Goal: Task Accomplishment & Management: Manage account settings

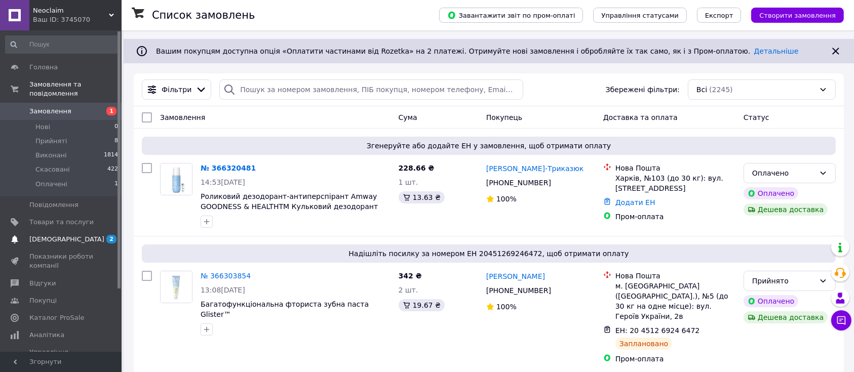
scroll to position [67, 0]
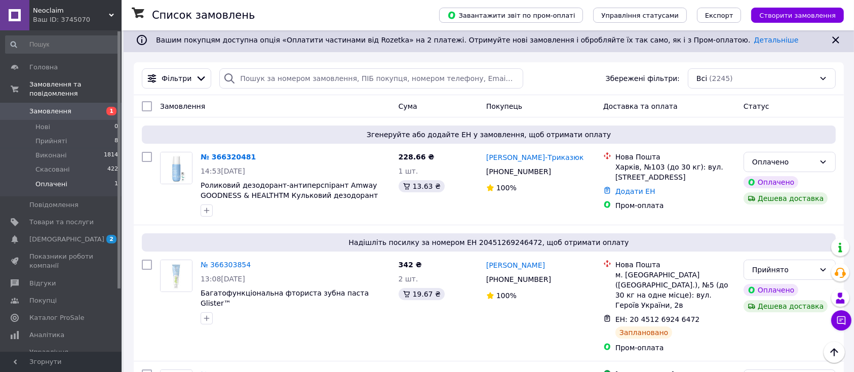
click at [43, 177] on li "Оплачені 1" at bounding box center [62, 186] width 124 height 19
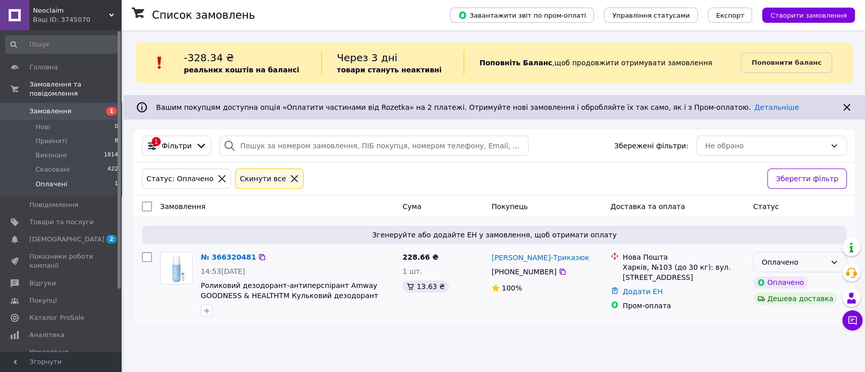
click at [838, 262] on div "Оплачено" at bounding box center [800, 262] width 94 height 20
click at [792, 283] on li "Прийнято" at bounding box center [800, 284] width 93 height 18
click at [233, 258] on link "№ 366320481" at bounding box center [226, 257] width 50 height 8
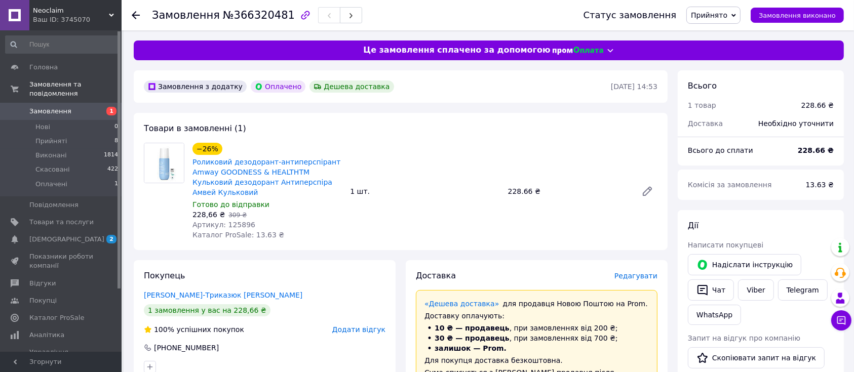
click at [642, 272] on span "Редагувати" at bounding box center [636, 276] width 43 height 8
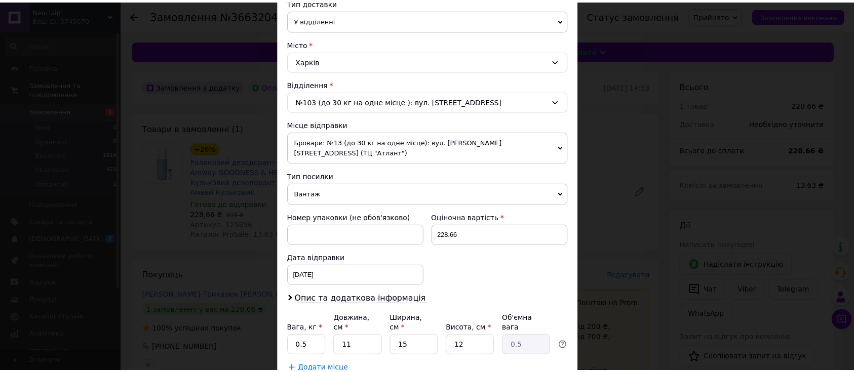
scroll to position [298, 0]
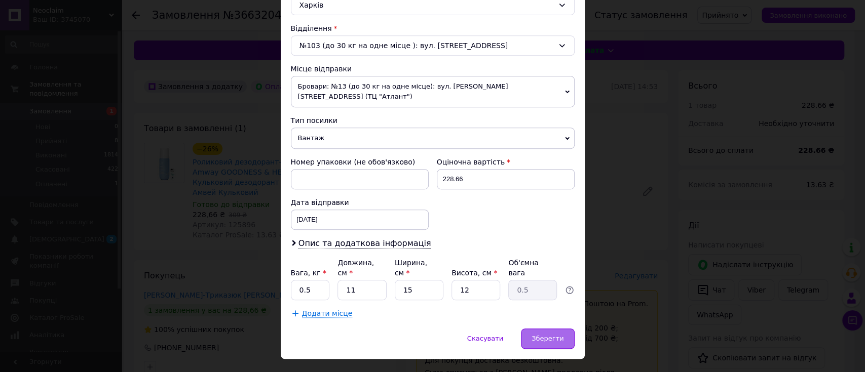
click at [543, 329] on div "Зберегти" at bounding box center [547, 339] width 53 height 20
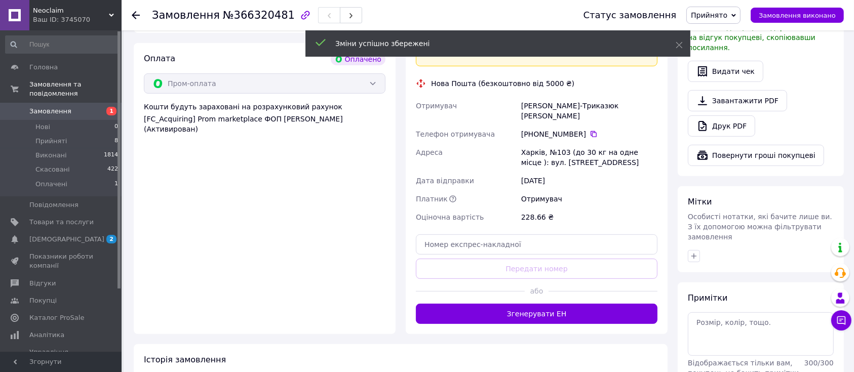
scroll to position [473, 0]
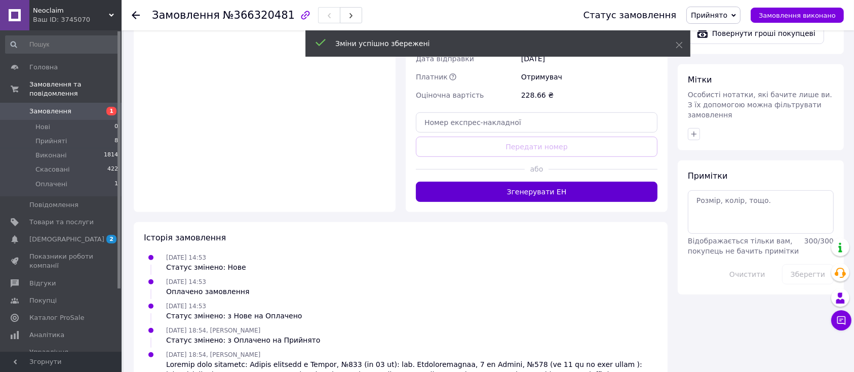
click at [500, 182] on button "Згенерувати ЕН" at bounding box center [537, 192] width 242 height 20
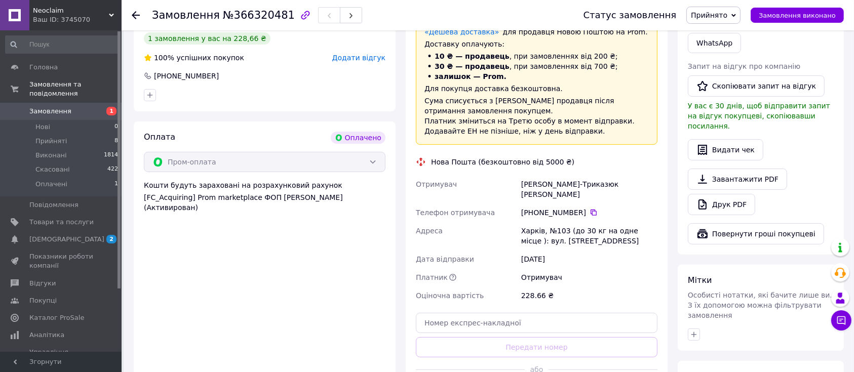
scroll to position [270, 0]
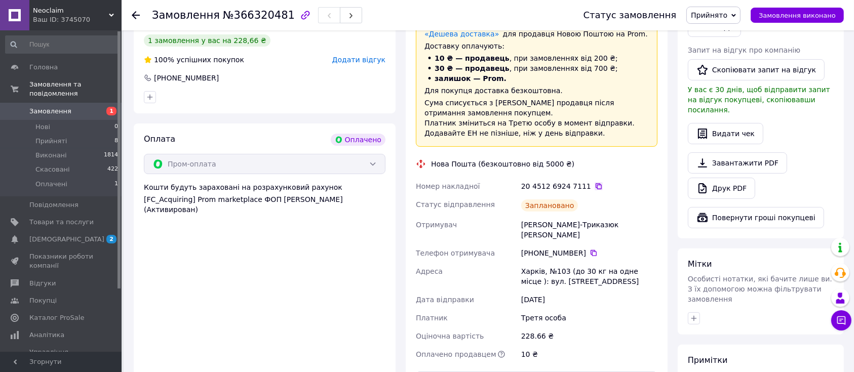
click at [595, 182] on icon at bounding box center [599, 186] width 8 height 8
drag, startPoint x: 541, startPoint y: 314, endPoint x: 518, endPoint y: 314, distance: 22.3
click at [518, 314] on div "Номер накладної 20 4512 6924 7111   Статус відправлення Заплановано Отримувач Д…" at bounding box center [537, 270] width 246 height 186
copy div "Оціночна вартість 228.66"
drag, startPoint x: 584, startPoint y: 215, endPoint x: 507, endPoint y: 209, distance: 77.2
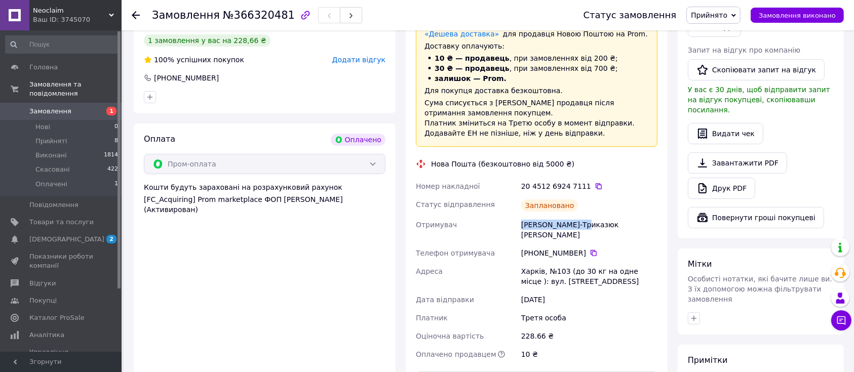
click at [507, 209] on div "Номер накладної 20 4512 6924 7111   Статус відправлення Заплановано Отримувач Д…" at bounding box center [537, 270] width 246 height 186
copy div "Отримувач Древаль-Триказюк"
drag, startPoint x: 546, startPoint y: 250, endPoint x: 514, endPoint y: 247, distance: 32.6
click at [514, 247] on div "Номер накладної 20 4512 6924 7111   Статус відправлення Заплановано Отримувач Д…" at bounding box center [537, 270] width 246 height 186
copy div "Адреса Харків,"
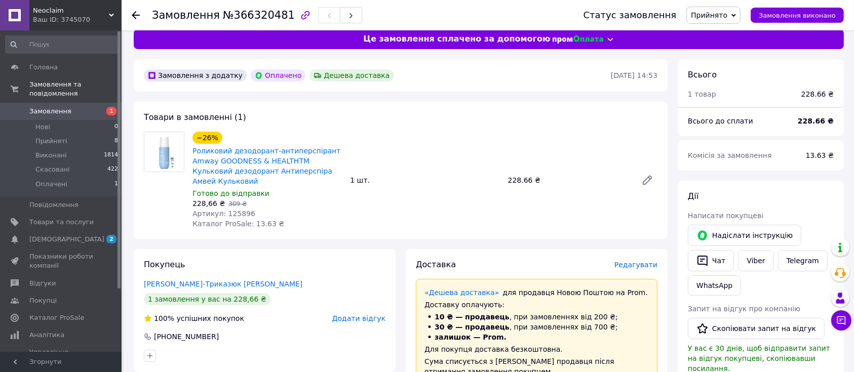
scroll to position [0, 0]
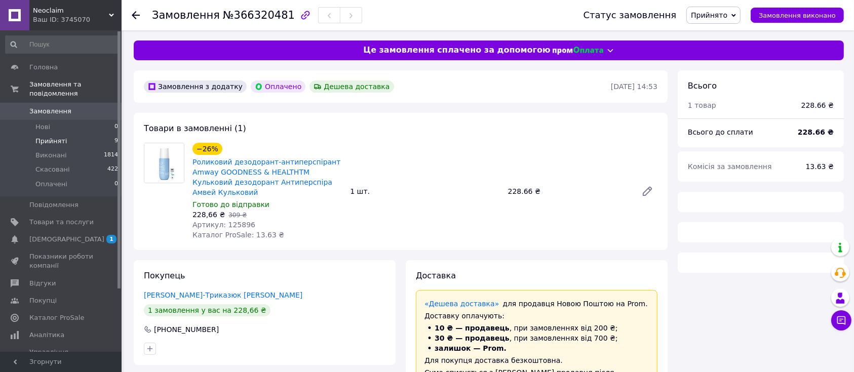
click at [42, 137] on span "Прийняті" at bounding box center [50, 141] width 31 height 9
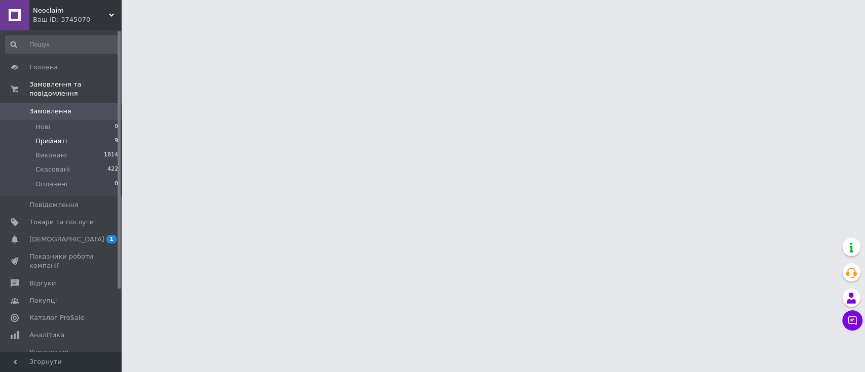
click at [52, 137] on span "Прийняті" at bounding box center [50, 141] width 31 height 9
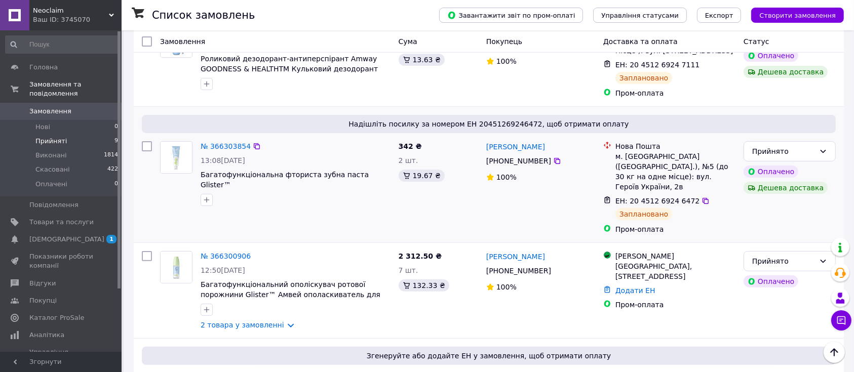
scroll to position [270, 0]
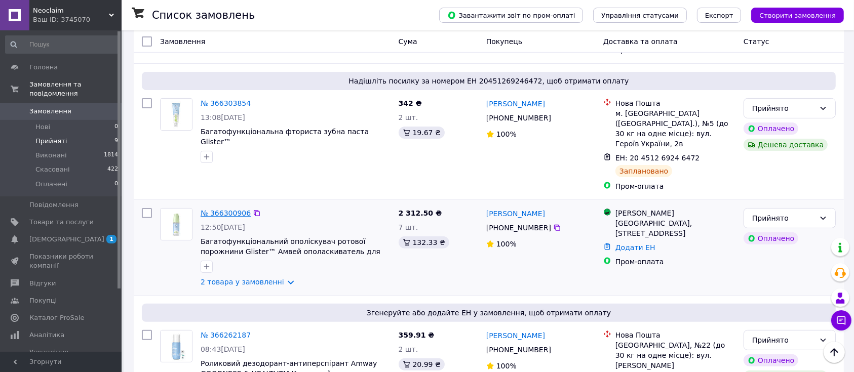
click at [231, 209] on link "№ 366300906" at bounding box center [226, 213] width 50 height 8
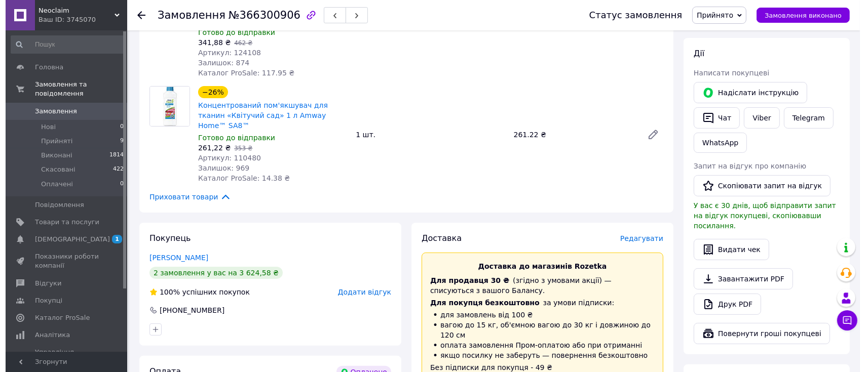
scroll to position [135, 0]
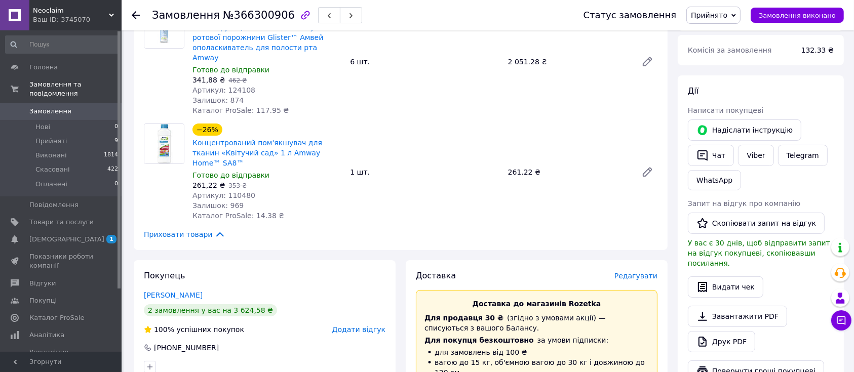
click at [637, 272] on span "Редагувати" at bounding box center [636, 276] width 43 height 8
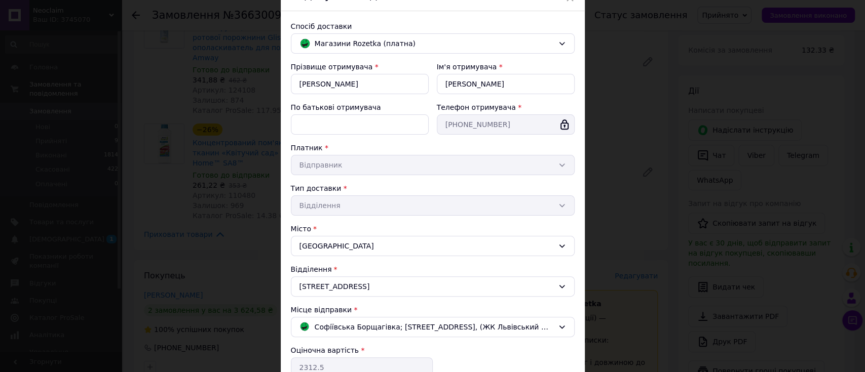
scroll to position [195, 0]
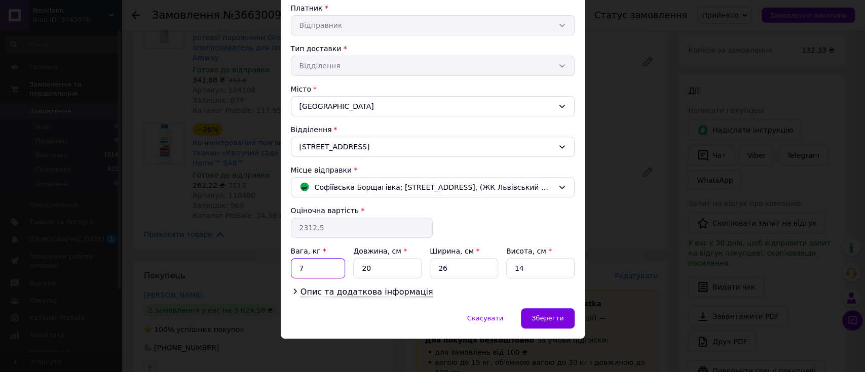
drag, startPoint x: 301, startPoint y: 264, endPoint x: 290, endPoint y: 264, distance: 10.7
click at [291, 264] on input "7" at bounding box center [318, 268] width 55 height 20
type input "3"
drag, startPoint x: 523, startPoint y: 269, endPoint x: 485, endPoint y: 264, distance: 38.3
click at [487, 263] on div "Вага, кг * 3 Довжина, см * 20 Ширина, см * 26 Висота, см * 14" at bounding box center [433, 262] width 284 height 32
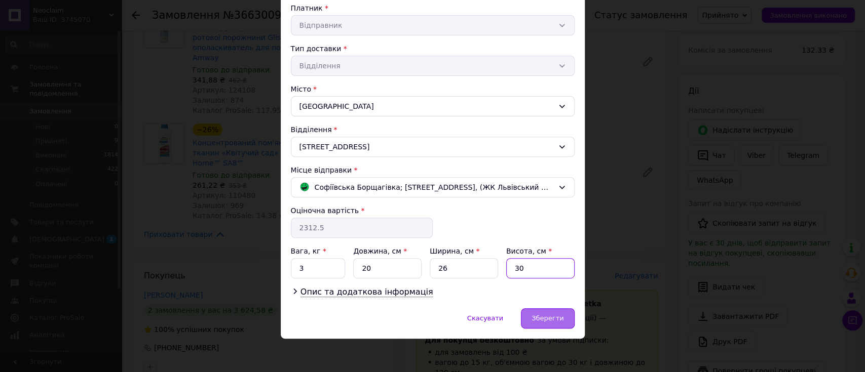
type input "30"
click at [549, 315] on span "Зберегти" at bounding box center [548, 319] width 32 height 8
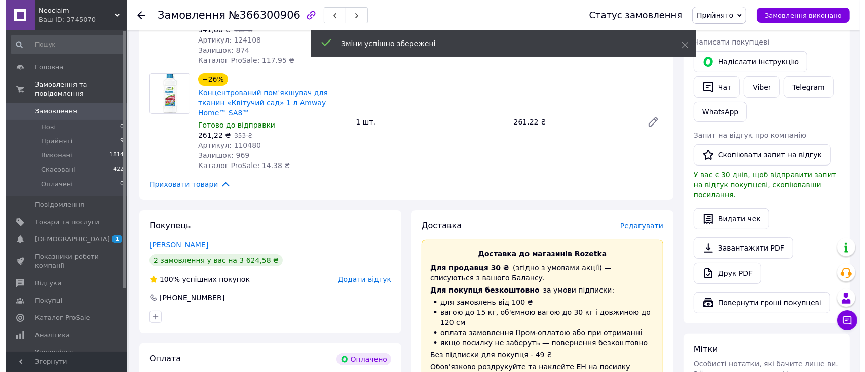
scroll to position [270, 0]
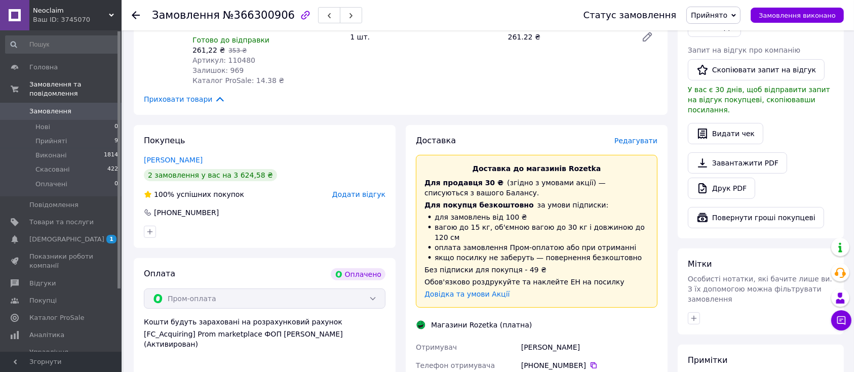
click at [632, 137] on span "Редагувати" at bounding box center [636, 141] width 43 height 8
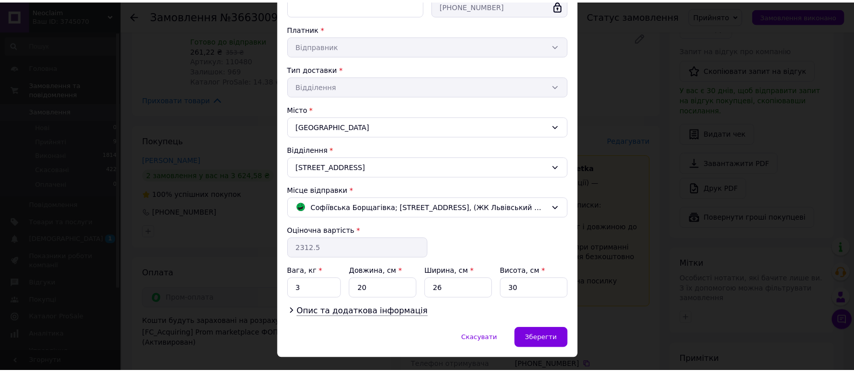
scroll to position [195, 0]
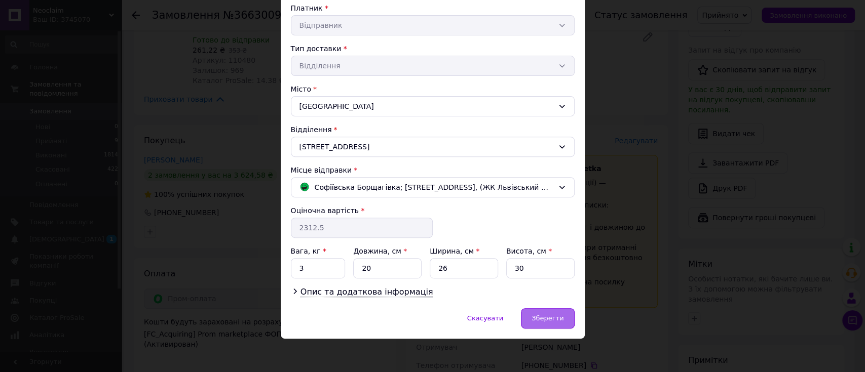
click at [544, 320] on span "Зберегти" at bounding box center [548, 319] width 32 height 8
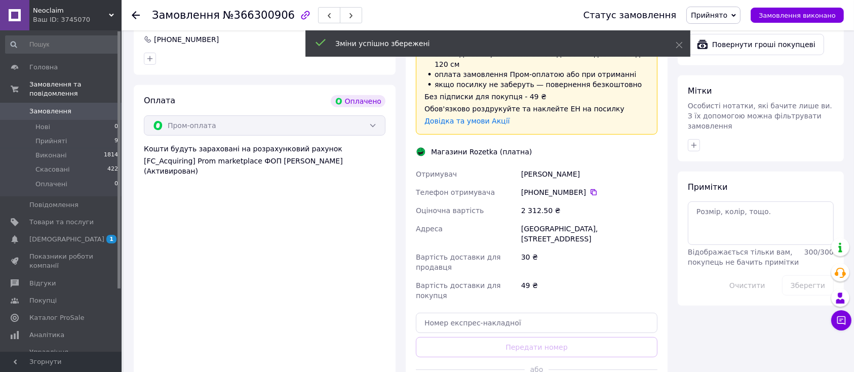
scroll to position [473, 0]
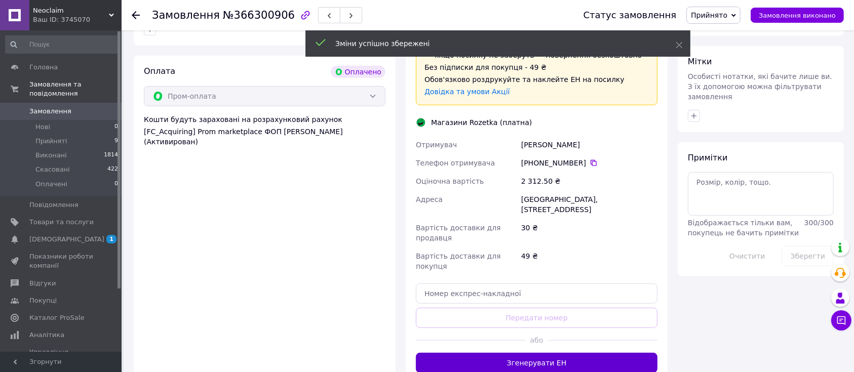
click at [515, 353] on button "Згенерувати ЕН" at bounding box center [537, 363] width 242 height 20
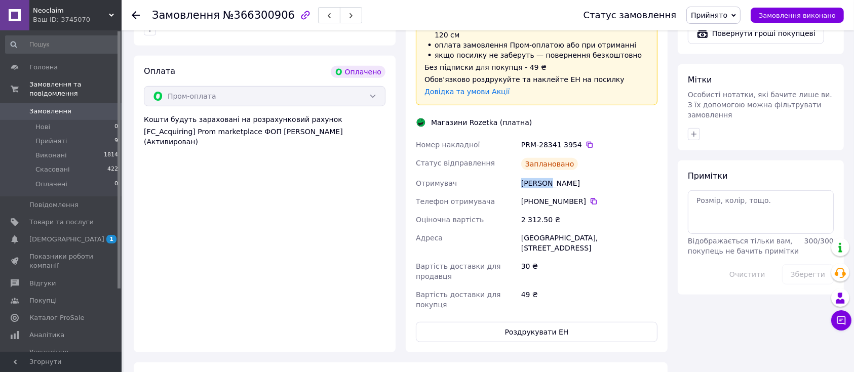
drag, startPoint x: 548, startPoint y: 155, endPoint x: 518, endPoint y: 153, distance: 30.4
click at [518, 153] on div "Номер накладної PRM-28341 3954   Статус відправлення Заплановано Отримувач [PER…" at bounding box center [537, 225] width 246 height 178
copy div "Отримувач [PERSON_NAME]"
click at [537, 322] on button "Роздрукувати ЕН" at bounding box center [537, 332] width 242 height 20
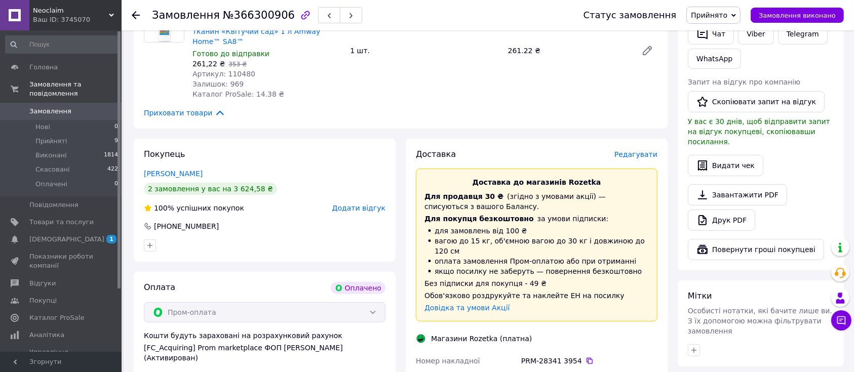
scroll to position [338, 0]
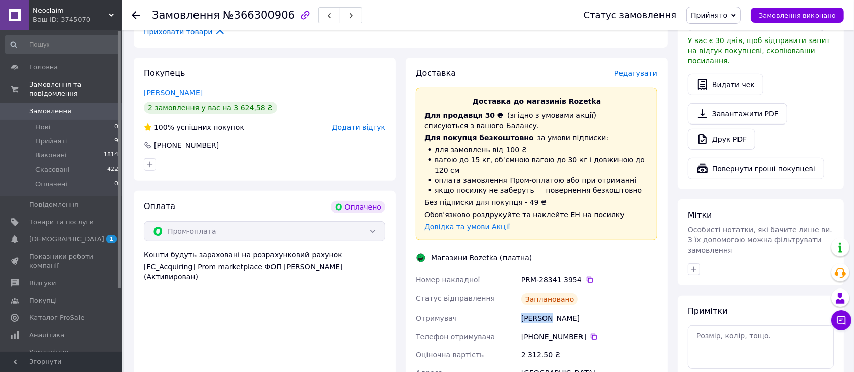
copy div "Отримувач [PERSON_NAME]"
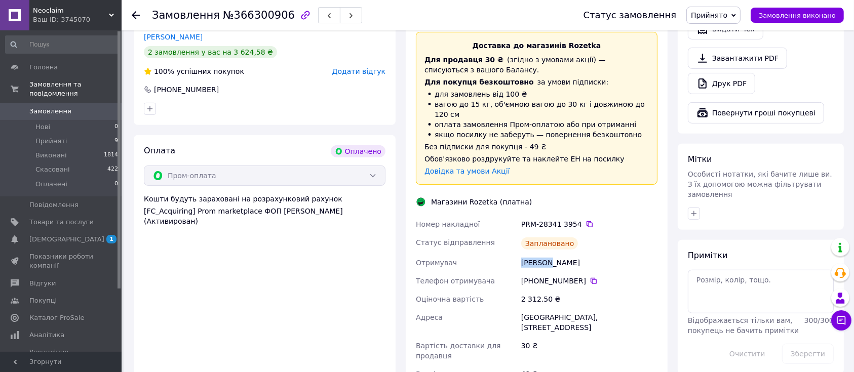
scroll to position [473, 0]
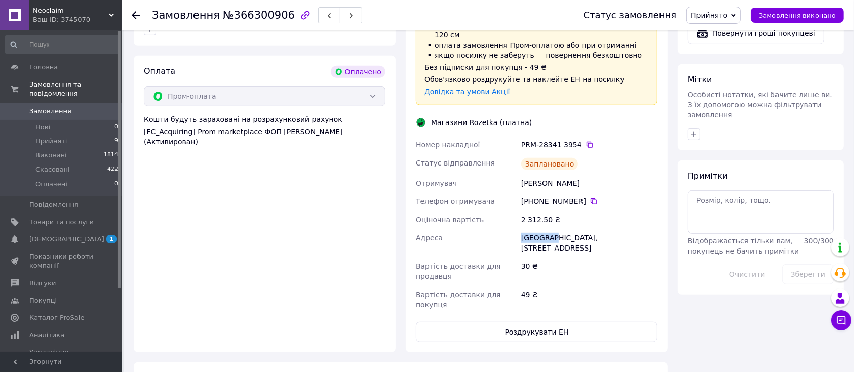
drag, startPoint x: 546, startPoint y: 205, endPoint x: 516, endPoint y: 203, distance: 29.9
click at [516, 203] on div "Номер накладної PRM-28341 3954   Статус відправлення Заплановано Отримувач [PER…" at bounding box center [537, 225] width 246 height 178
copy div "Адреса Вінниця,"
drag, startPoint x: 547, startPoint y: 186, endPoint x: 520, endPoint y: 184, distance: 26.9
click at [520, 211] on div "2 312.50 ₴" at bounding box center [589, 220] width 140 height 18
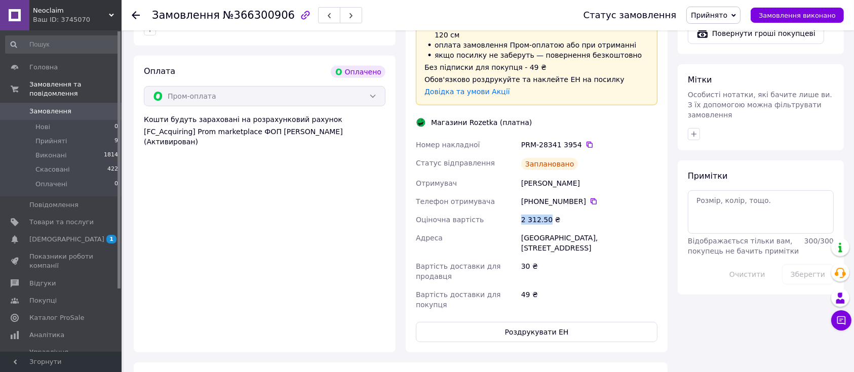
copy div "2 312.50"
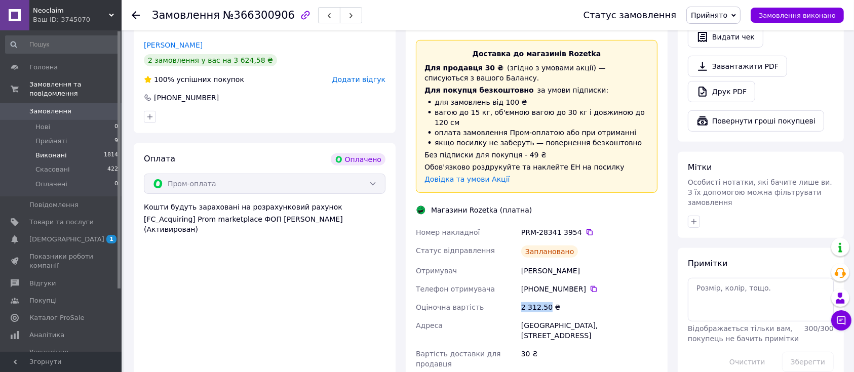
scroll to position [338, 0]
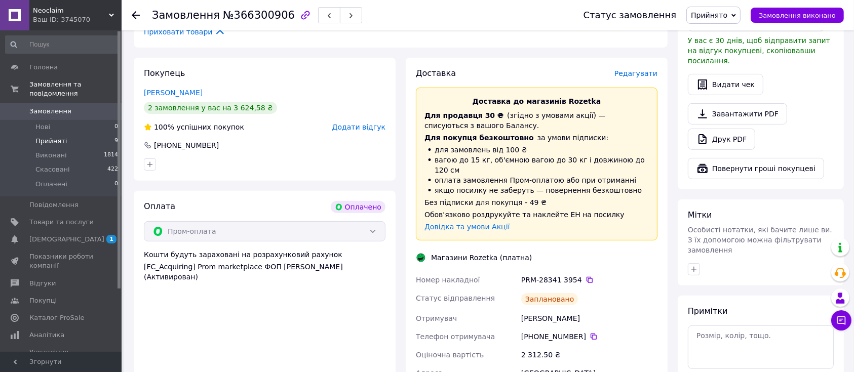
click at [42, 134] on li "Прийняті 9" at bounding box center [62, 141] width 124 height 14
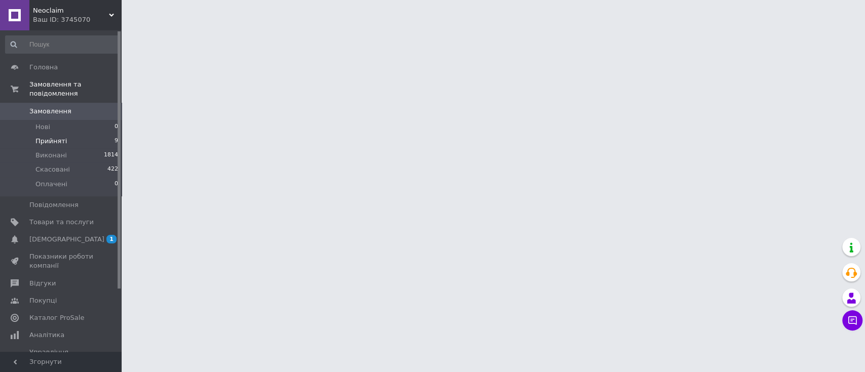
click at [24, 134] on li "Прийняті 9" at bounding box center [62, 141] width 124 height 14
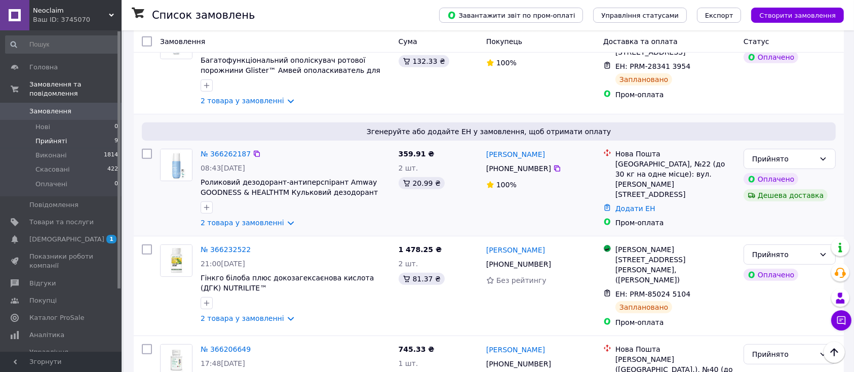
scroll to position [473, 0]
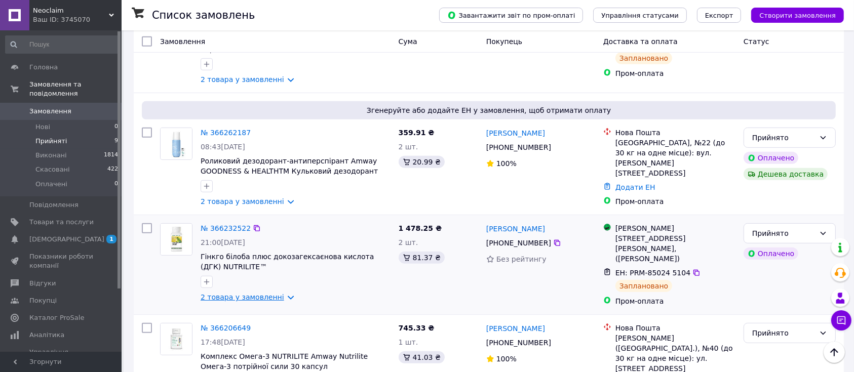
click at [240, 293] on link "2 товара у замовленні" at bounding box center [243, 297] width 84 height 8
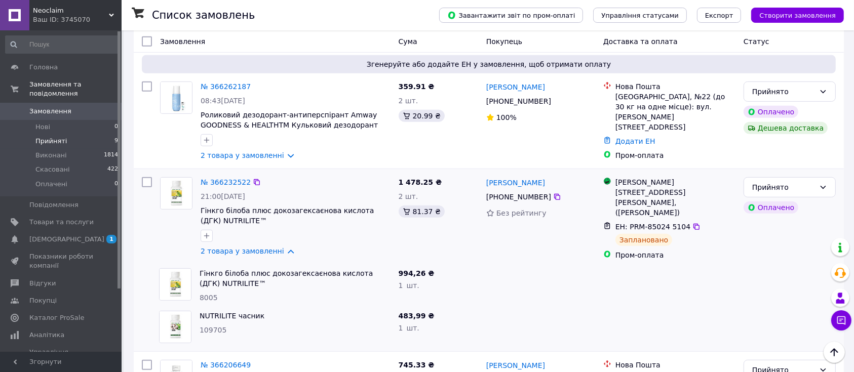
scroll to position [540, 0]
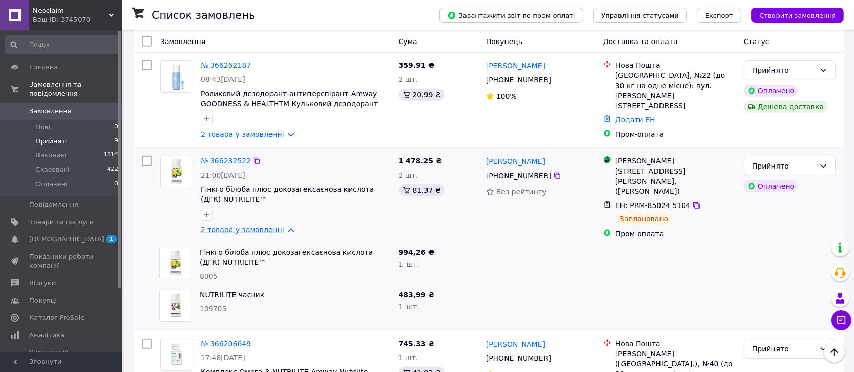
click at [249, 226] on link "2 товара у замовленні" at bounding box center [243, 230] width 84 height 8
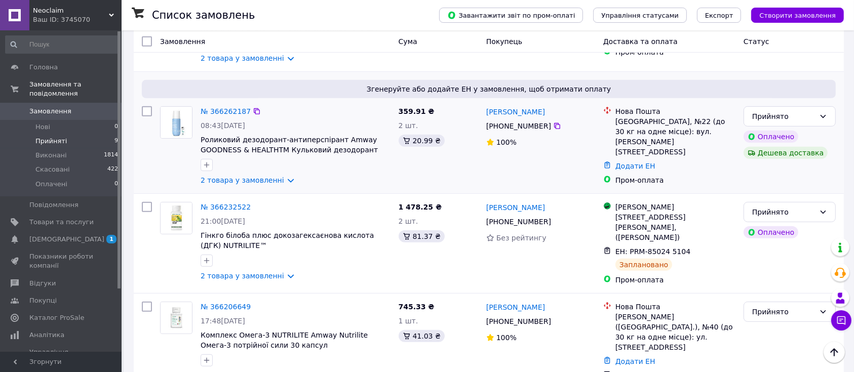
scroll to position [473, 0]
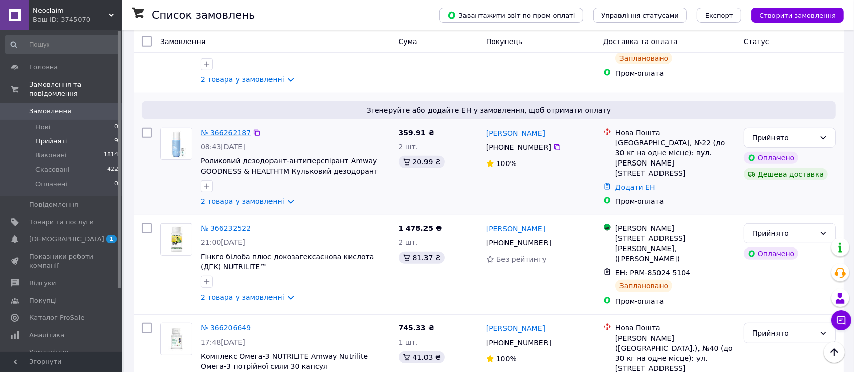
click at [223, 129] on link "№ 366262187" at bounding box center [226, 133] width 50 height 8
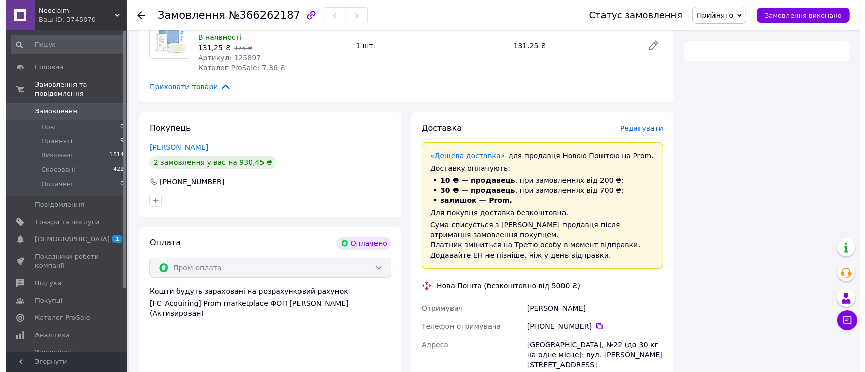
scroll to position [211, 0]
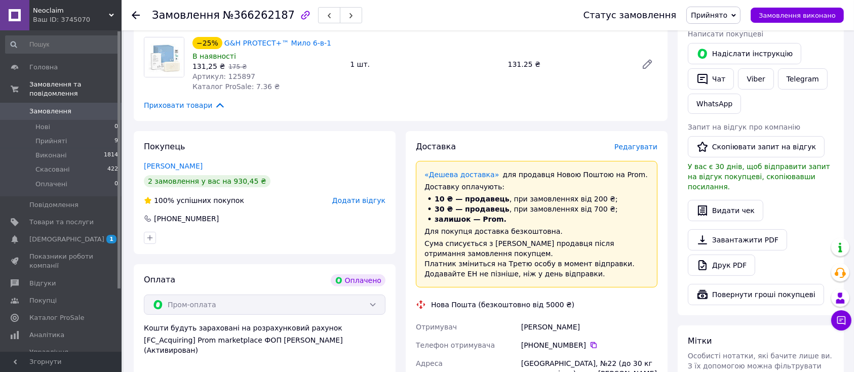
click at [628, 143] on span "Редагувати" at bounding box center [636, 147] width 43 height 8
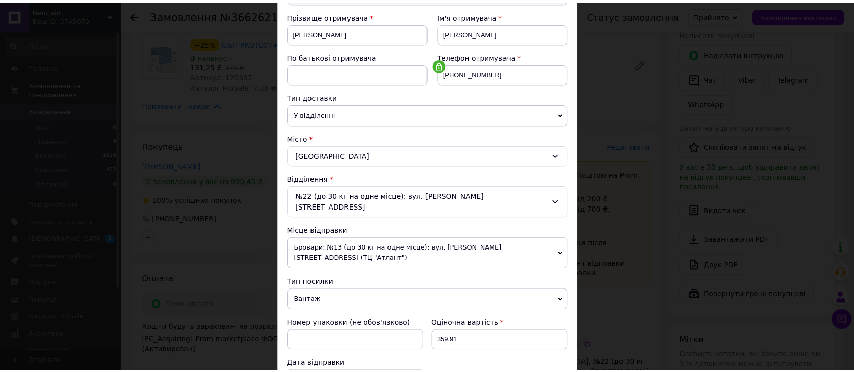
scroll to position [270, 0]
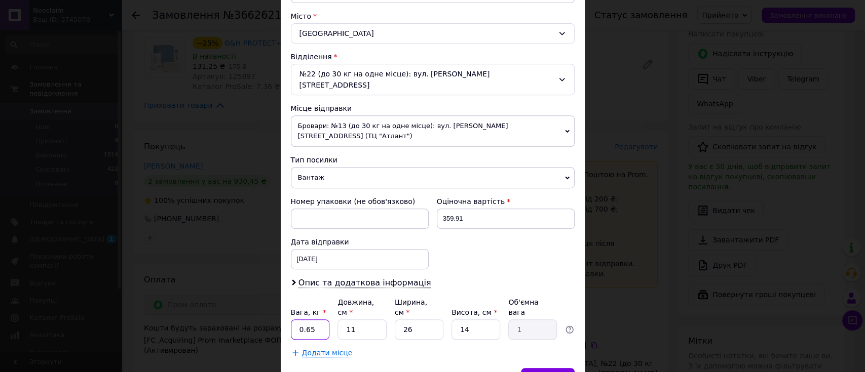
drag, startPoint x: 307, startPoint y: 298, endPoint x: 291, endPoint y: 296, distance: 15.8
click at [291, 320] on input "0.65" at bounding box center [310, 330] width 39 height 20
type input "1"
click at [541, 368] on div "Зберегти" at bounding box center [547, 378] width 53 height 20
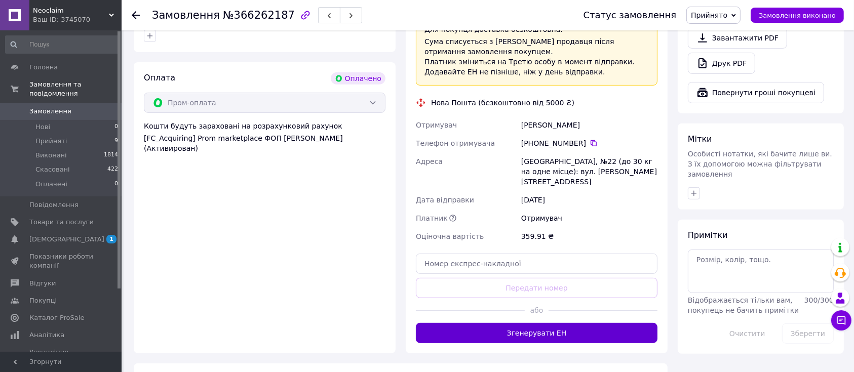
scroll to position [414, 0]
click at [562, 323] on button "Згенерувати ЕН" at bounding box center [537, 333] width 242 height 20
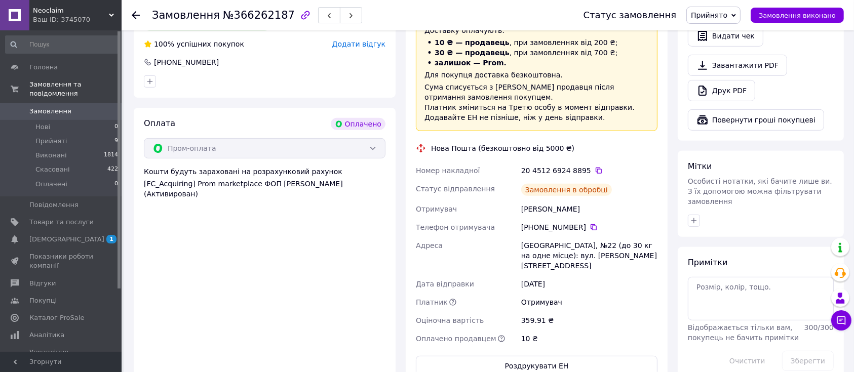
scroll to position [347, 0]
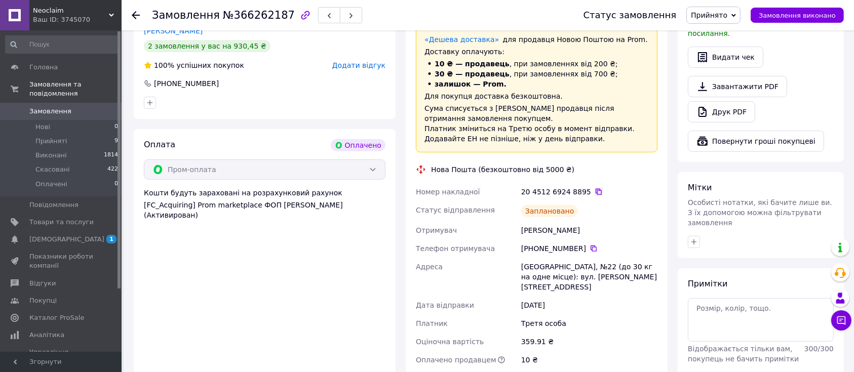
click at [595, 188] on icon at bounding box center [599, 192] width 8 height 8
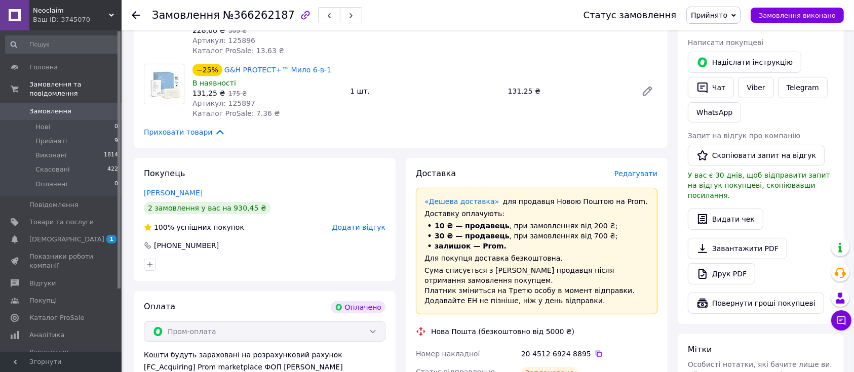
scroll to position [270, 0]
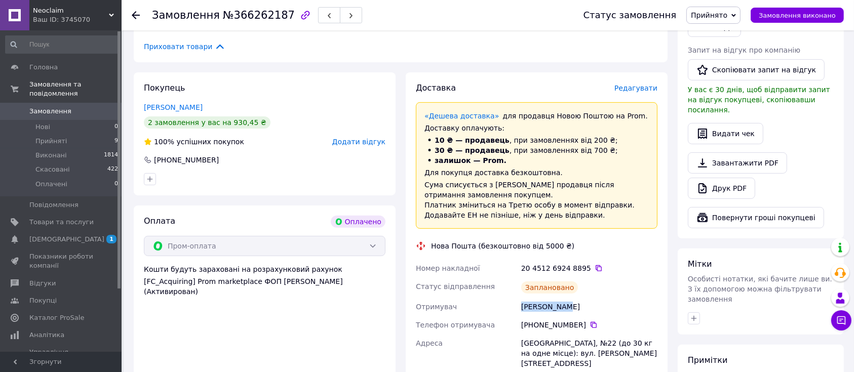
drag, startPoint x: 562, startPoint y: 294, endPoint x: 515, endPoint y: 292, distance: 46.1
click at [515, 292] on div "Номер накладної 20 4512 6924 8895   Статус відправлення Заплановано Отримувач […" at bounding box center [537, 352] width 246 height 186
copy div "Отримувач [PERSON_NAME]"
drag, startPoint x: 578, startPoint y: 334, endPoint x: 515, endPoint y: 328, distance: 62.6
click at [515, 328] on div "Номер накладної 20 4512 6924 8895   Статус відправлення Заплановано Отримувач […" at bounding box center [537, 352] width 246 height 186
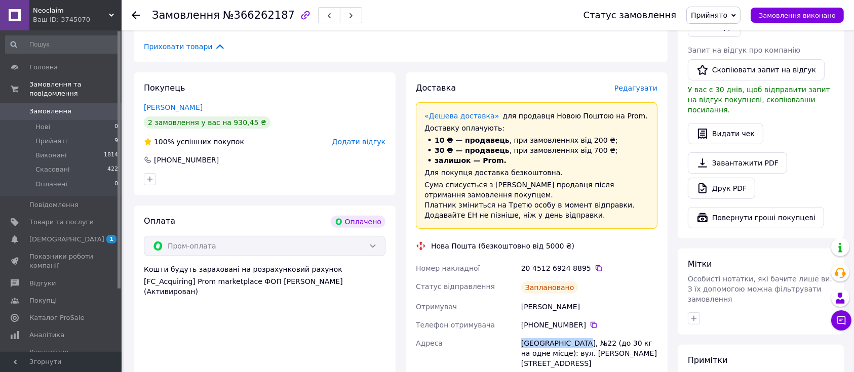
copy div "Адреса [GEOGRAPHIC_DATA]"
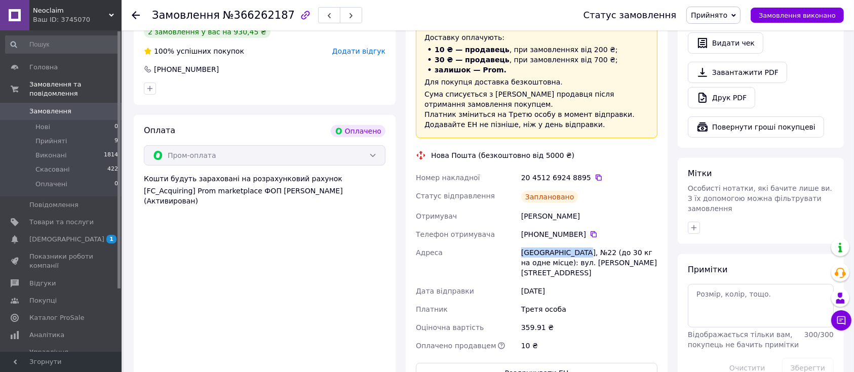
scroll to position [405, 0]
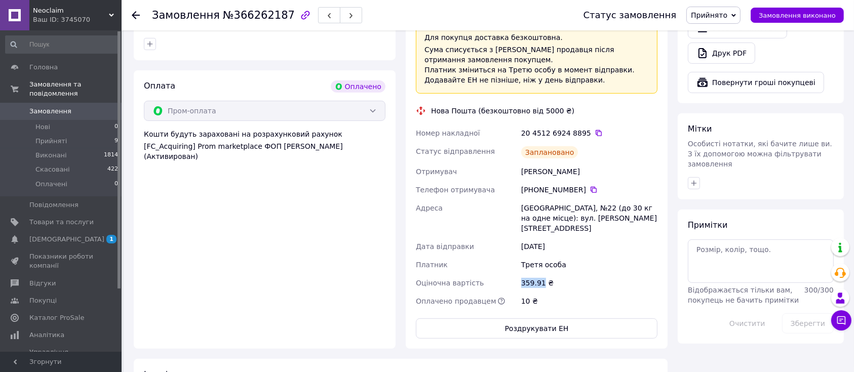
drag, startPoint x: 535, startPoint y: 265, endPoint x: 519, endPoint y: 265, distance: 15.2
click at [519, 274] on div "359.91 ₴" at bounding box center [589, 283] width 140 height 18
copy div "359.91"
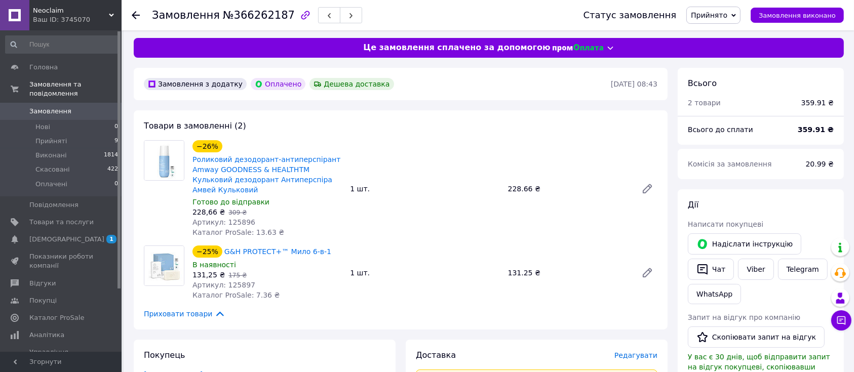
scroll to position [0, 0]
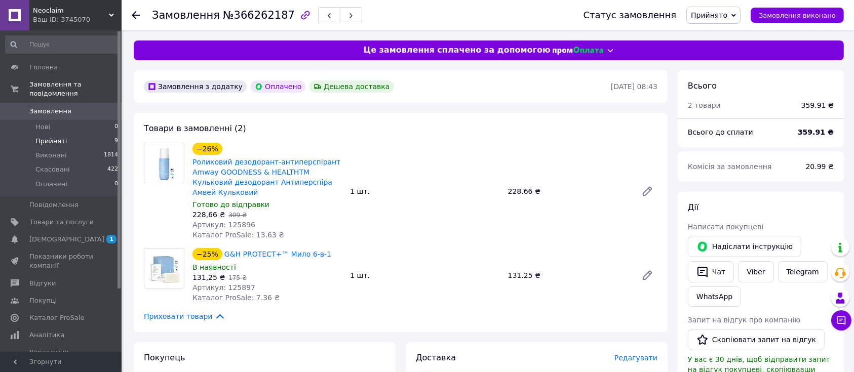
click at [55, 137] on span "Прийняті" at bounding box center [50, 141] width 31 height 9
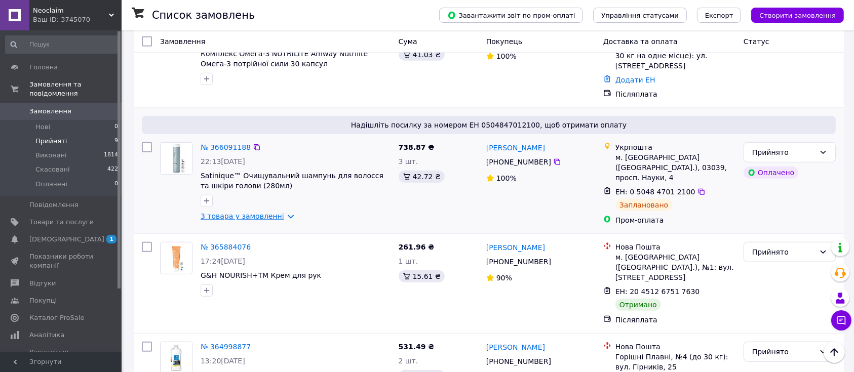
scroll to position [809, 0]
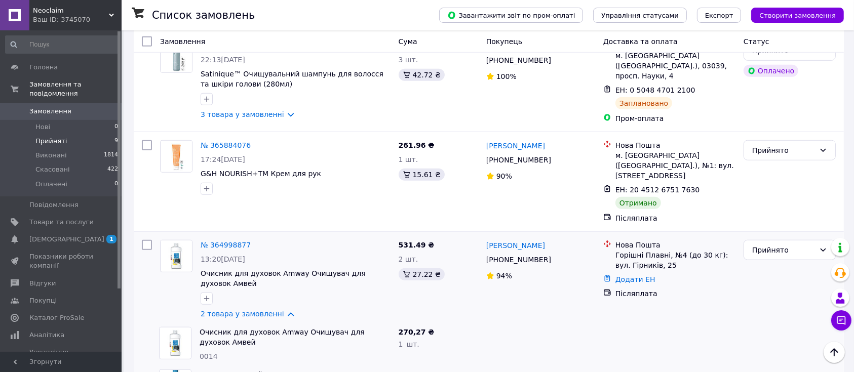
scroll to position [894, 0]
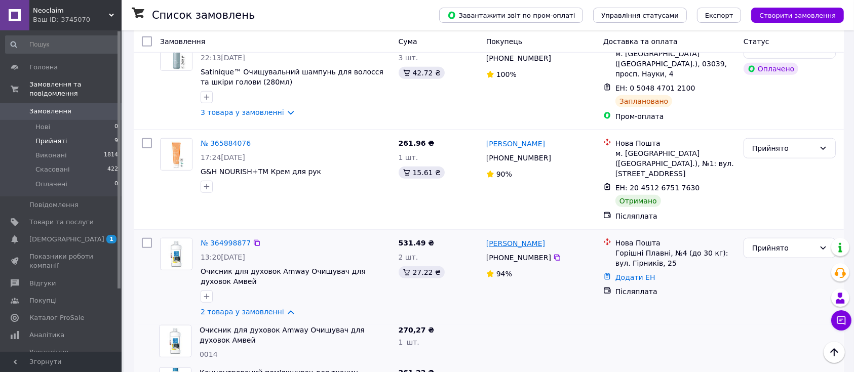
drag, startPoint x: 559, startPoint y: 195, endPoint x: 512, endPoint y: 196, distance: 47.6
click at [512, 237] on div "[PERSON_NAME]" at bounding box center [541, 243] width 111 height 13
copy link "[PERSON_NAME]"
click at [790, 243] on div "Прийнято" at bounding box center [784, 248] width 63 height 11
click at [775, 222] on li "Виконано" at bounding box center [789, 221] width 91 height 18
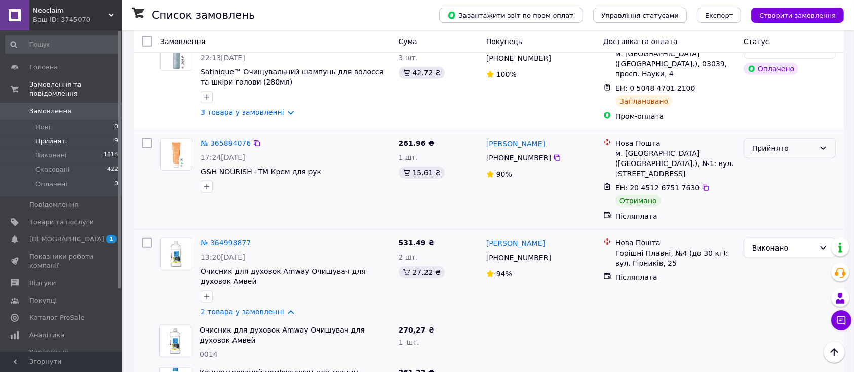
click at [790, 143] on div "Прийнято" at bounding box center [784, 148] width 63 height 11
click at [778, 131] on li "Виконано" at bounding box center [789, 132] width 91 height 18
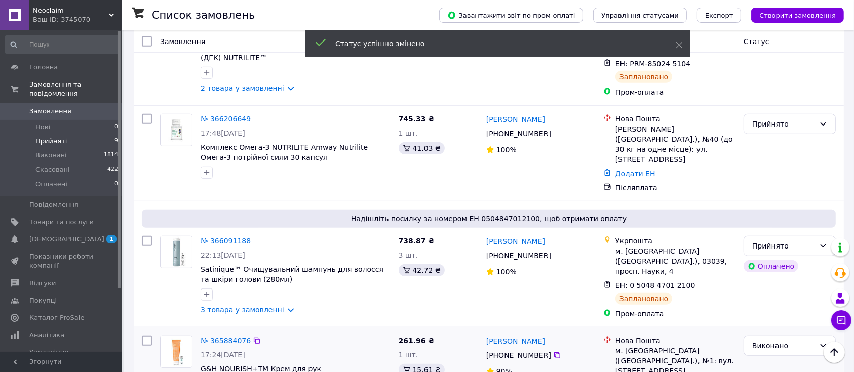
scroll to position [624, 0]
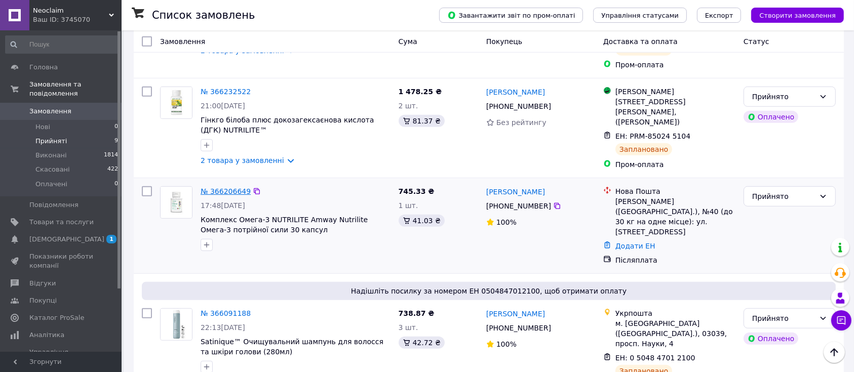
click at [229, 188] on link "№ 366206649" at bounding box center [226, 192] width 50 height 8
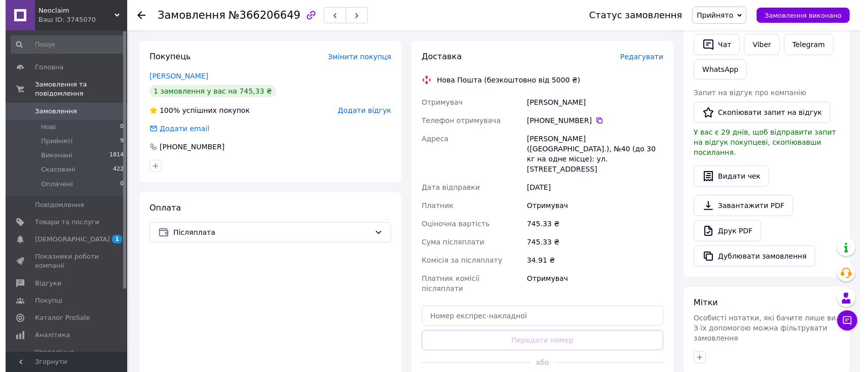
scroll to position [208, 0]
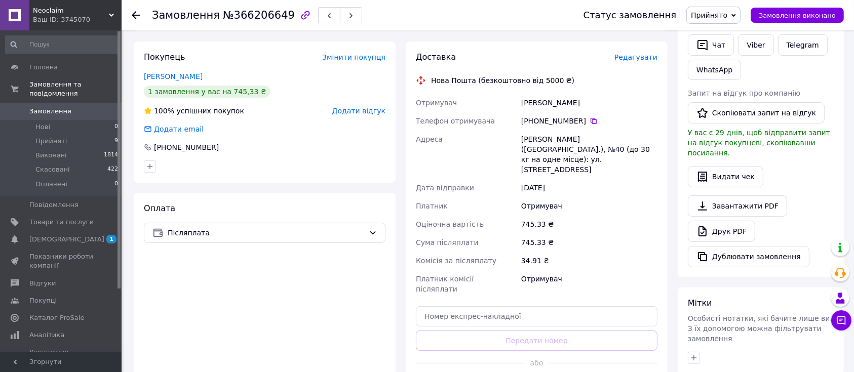
click at [638, 53] on span "Редагувати" at bounding box center [636, 57] width 43 height 8
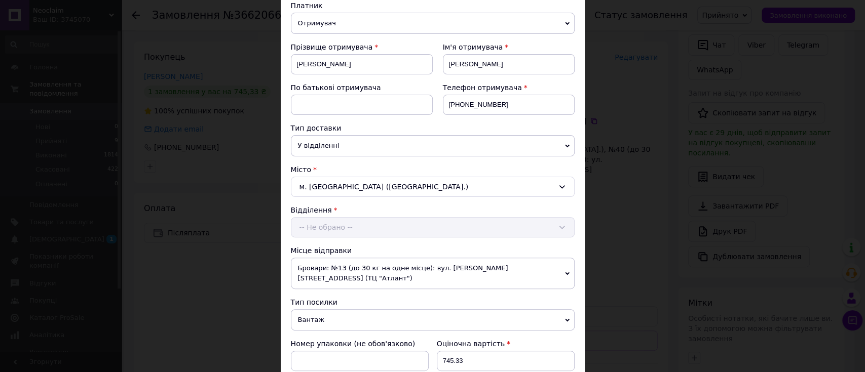
scroll to position [203, 0]
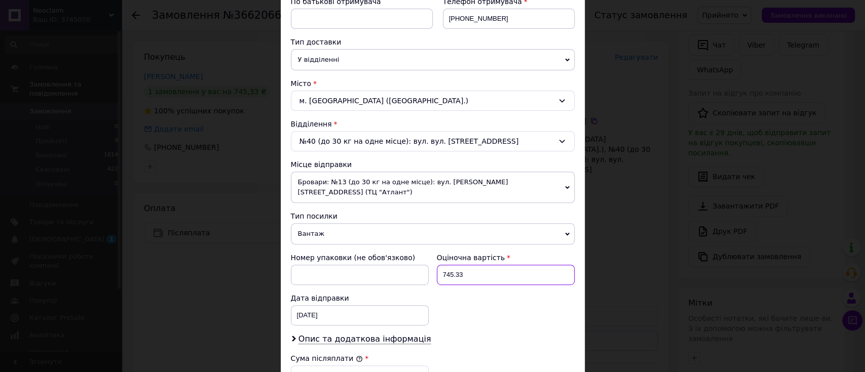
drag, startPoint x: 460, startPoint y: 262, endPoint x: 450, endPoint y: 262, distance: 10.6
click at [450, 265] on input "745.33" at bounding box center [506, 275] width 138 height 20
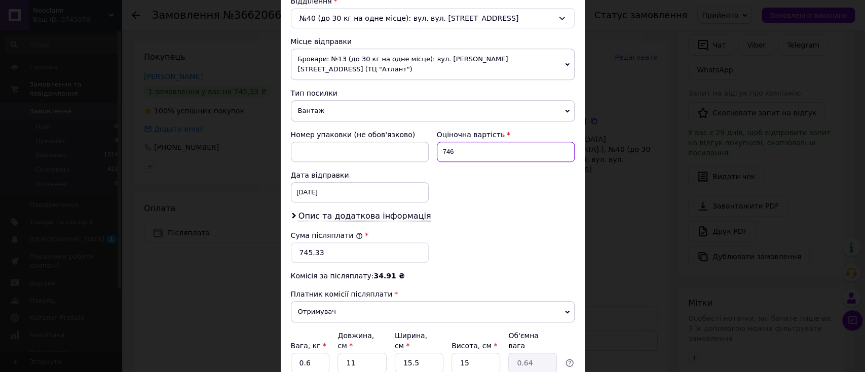
scroll to position [338, 0]
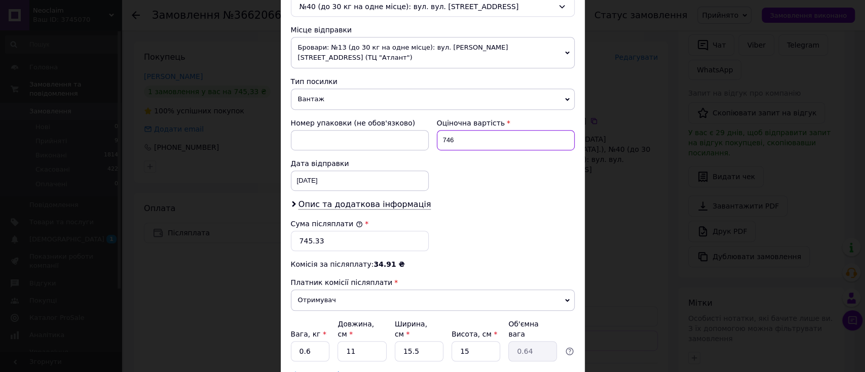
type input "746"
drag, startPoint x: 323, startPoint y: 229, endPoint x: 305, endPoint y: 228, distance: 18.3
click at [305, 231] on input "745.33" at bounding box center [360, 241] width 138 height 20
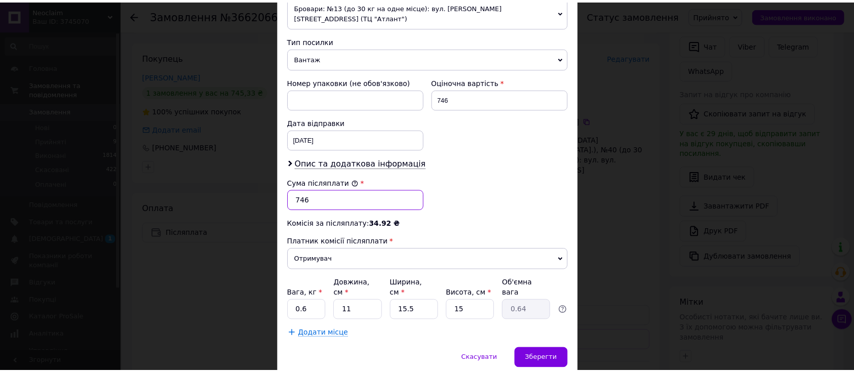
scroll to position [399, 0]
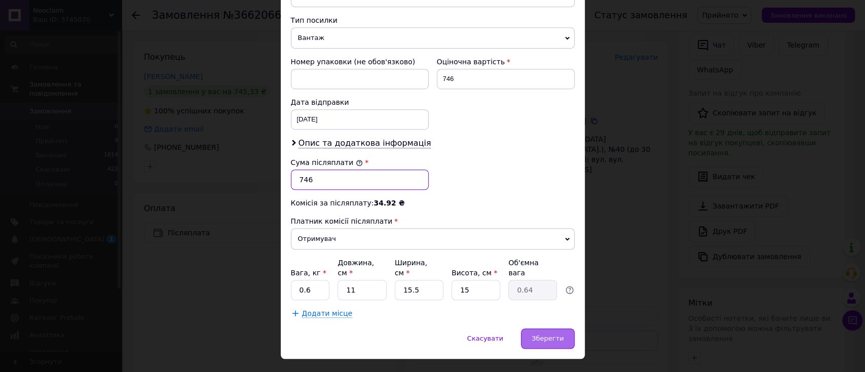
type input "746"
click at [540, 335] on span "Зберегти" at bounding box center [548, 339] width 32 height 8
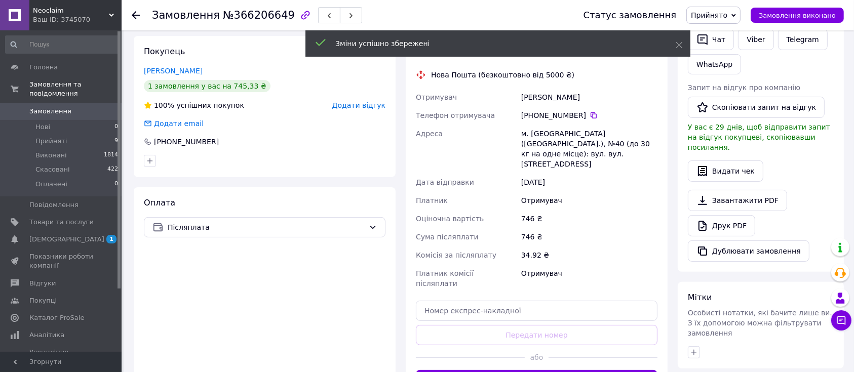
scroll to position [276, 0]
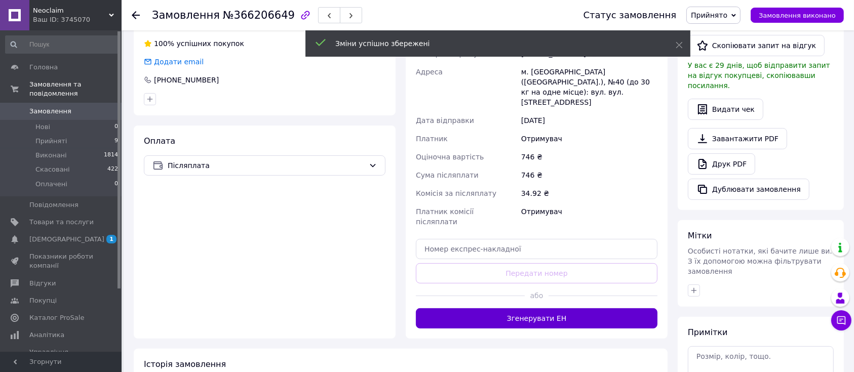
click at [532, 309] on button "Згенерувати ЕН" at bounding box center [537, 319] width 242 height 20
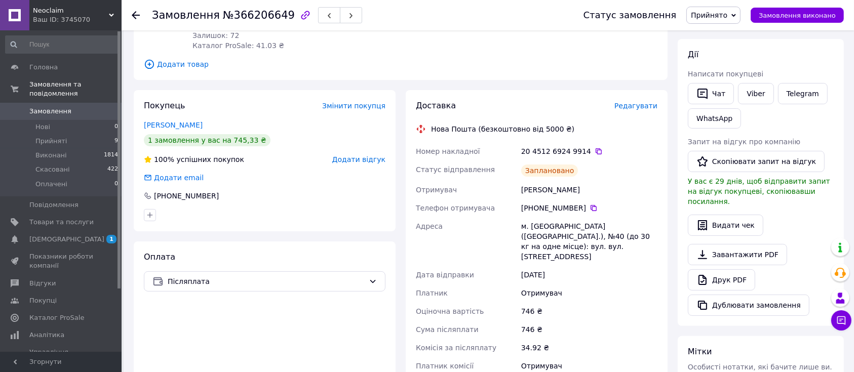
scroll to position [141, 0]
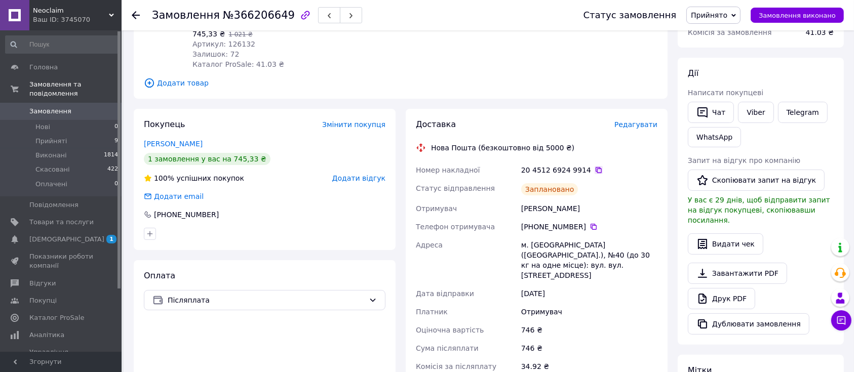
click at [595, 166] on icon at bounding box center [599, 170] width 8 height 8
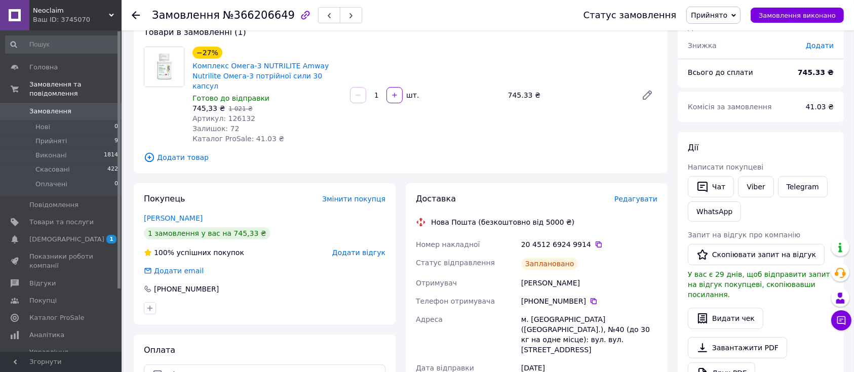
scroll to position [203, 0]
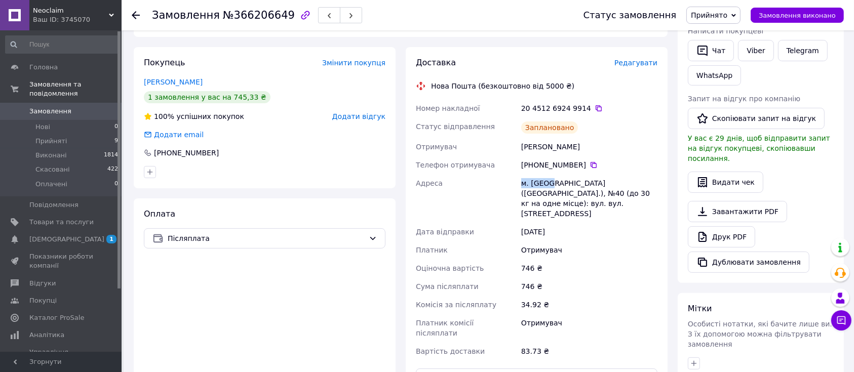
drag, startPoint x: 546, startPoint y: 174, endPoint x: 517, endPoint y: 171, distance: 29.0
click at [517, 171] on div "Номер накладної 20 4512 6924 9914   Статус відправлення Заплановано Отримувач […" at bounding box center [537, 230] width 246 height 262
click at [595, 104] on icon at bounding box center [599, 108] width 8 height 8
drag, startPoint x: 553, startPoint y: 133, endPoint x: 518, endPoint y: 132, distance: 35.5
click at [518, 132] on div "Номер накладної 20 4512 6924 9914   Статус відправлення Заплановано Отримувач […" at bounding box center [537, 230] width 246 height 262
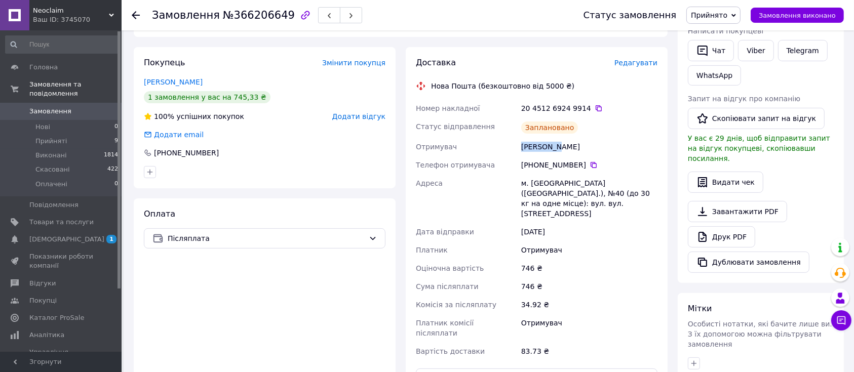
copy div "Отримувач [PERSON_NAME]"
drag, startPoint x: 546, startPoint y: 172, endPoint x: 514, endPoint y: 169, distance: 31.6
click at [514, 169] on div "Номер накладної 20 4512 6924 9914   Статус відправлення Заплановано Отримувач […" at bounding box center [537, 230] width 246 height 262
copy div "Адреса [PERSON_NAME]. [GEOGRAPHIC_DATA]"
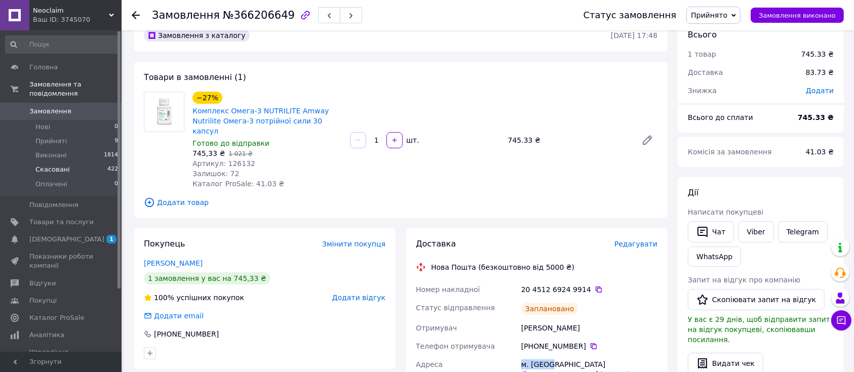
scroll to position [0, 0]
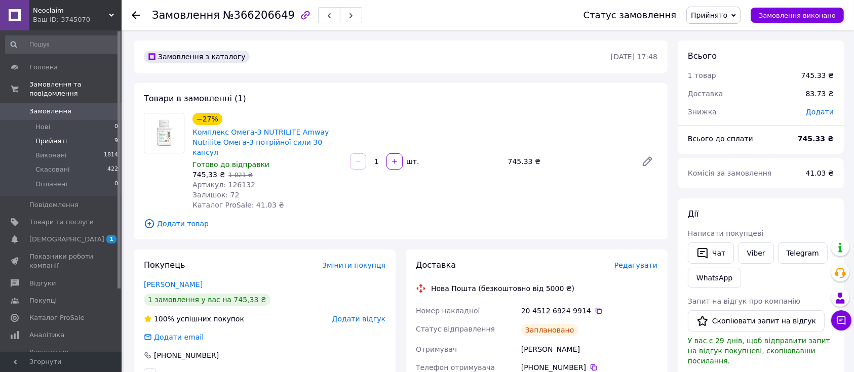
click at [46, 137] on span "Прийняті" at bounding box center [50, 141] width 31 height 9
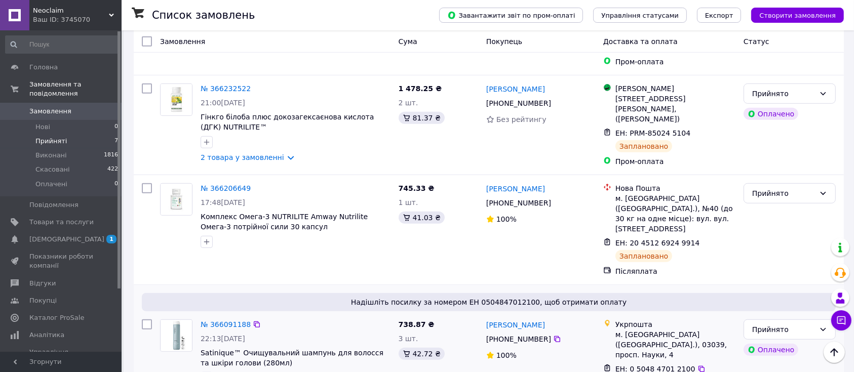
scroll to position [637, 0]
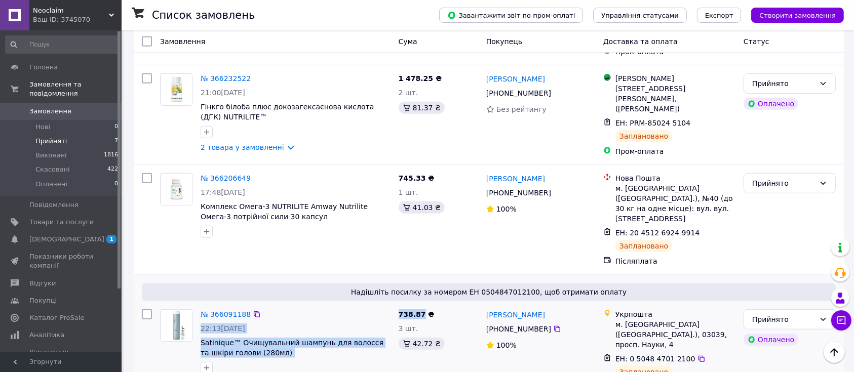
drag, startPoint x: 422, startPoint y: 277, endPoint x: 393, endPoint y: 276, distance: 28.4
click at [393, 306] on div "№ 366091188 22:13[DATE] Satinique™ Очищувальний шампунь для волосся та шкіри го…" at bounding box center [489, 351] width 702 height 91
click at [350, 360] on div at bounding box center [296, 368] width 194 height 16
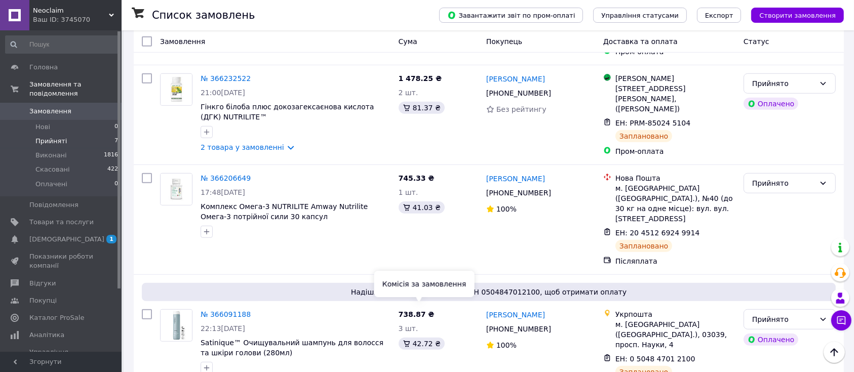
click at [425, 286] on div "Комісія за замовлення" at bounding box center [425, 284] width 100 height 26
click at [458, 318] on div "738.87 ₴ 3 шт. 42.72 ₴" at bounding box center [439, 351] width 88 height 91
click at [418, 311] on span "738.87 ₴" at bounding box center [417, 315] width 36 height 8
drag, startPoint x: 420, startPoint y: 281, endPoint x: 395, endPoint y: 280, distance: 24.8
click at [395, 306] on div "738.87 ₴ 3 шт. 42.72 ₴" at bounding box center [439, 351] width 88 height 91
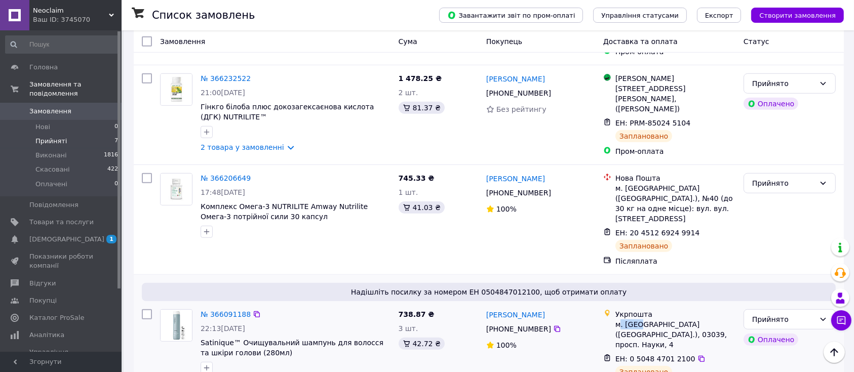
drag, startPoint x: 637, startPoint y: 290, endPoint x: 605, endPoint y: 284, distance: 32.0
click at [619, 320] on div "м. [GEOGRAPHIC_DATA] ([GEOGRAPHIC_DATA].), 03039, просп. Науки, 4" at bounding box center [676, 335] width 120 height 30
drag, startPoint x: 547, startPoint y: 278, endPoint x: 505, endPoint y: 276, distance: 42.1
click at [505, 309] on div "[PERSON_NAME]" at bounding box center [541, 315] width 111 height 13
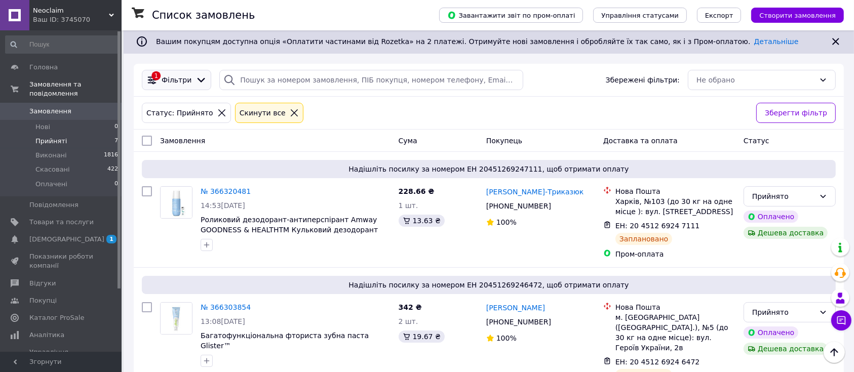
scroll to position [29, 0]
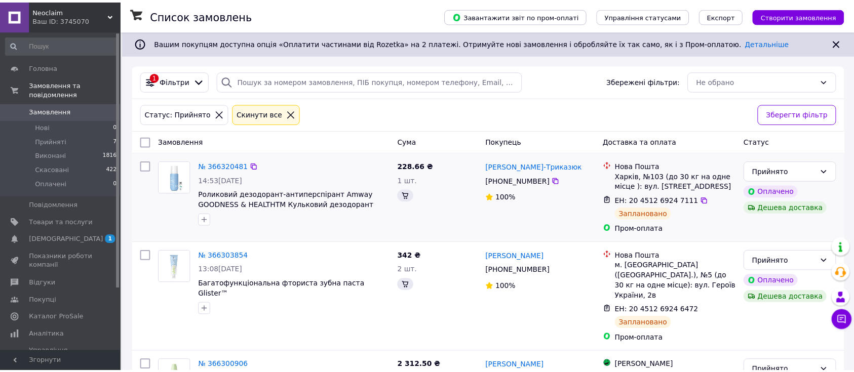
scroll to position [29, 0]
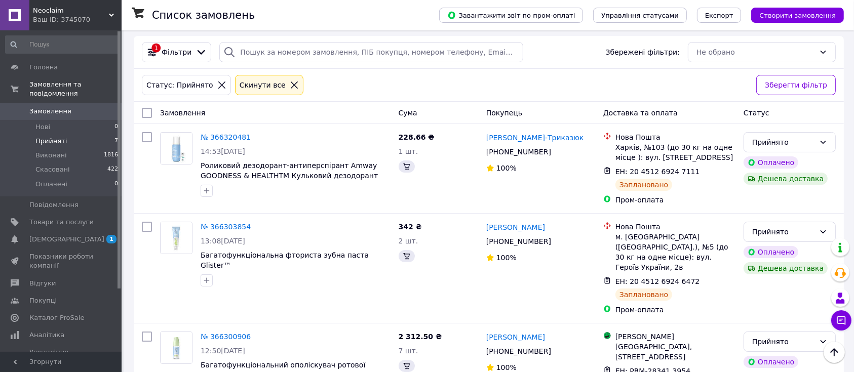
click at [60, 137] on span "Прийняті" at bounding box center [50, 141] width 31 height 9
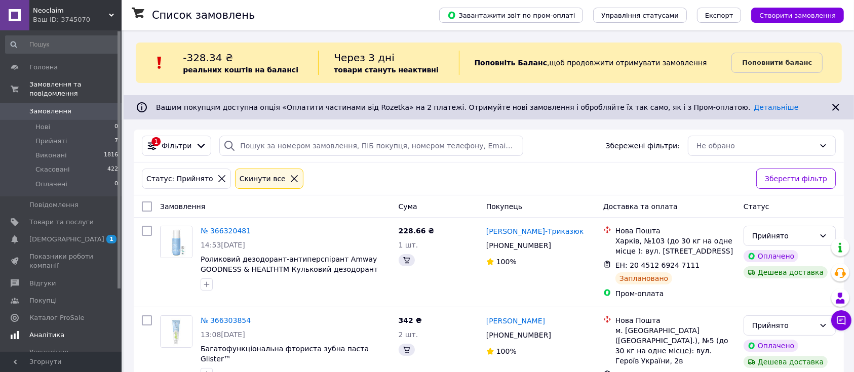
click at [41, 235] on span "[DEMOGRAPHIC_DATA]" at bounding box center [66, 239] width 75 height 9
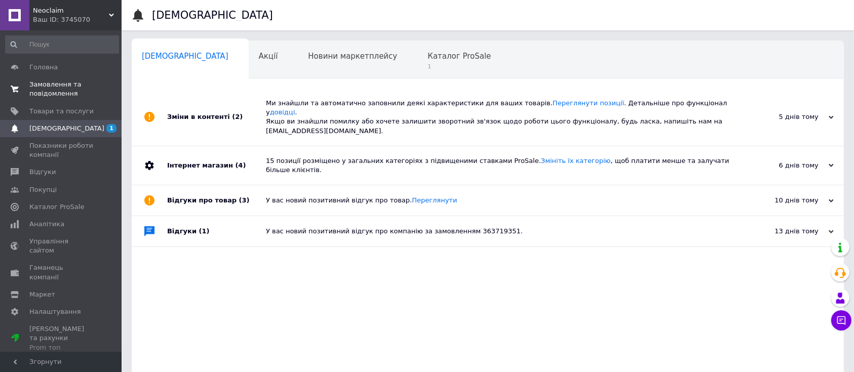
click at [44, 94] on span "Замовлення та повідомлення" at bounding box center [61, 89] width 64 height 18
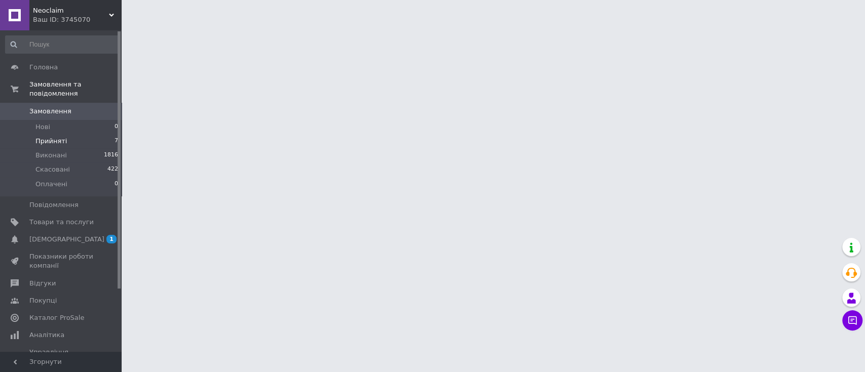
click at [45, 137] on span "Прийняті" at bounding box center [50, 141] width 31 height 9
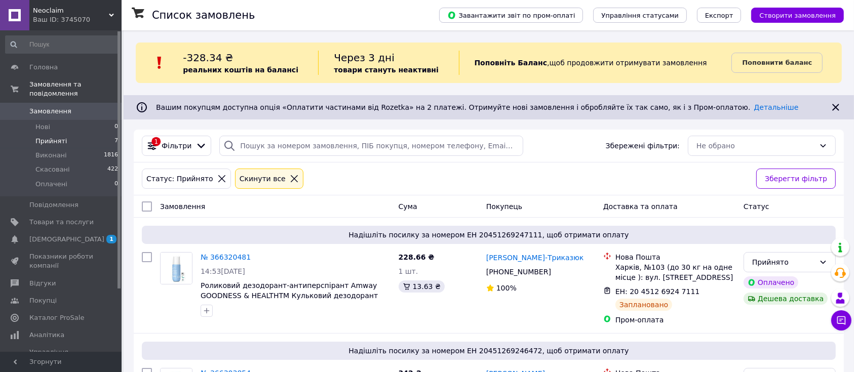
click at [45, 137] on span "Прийняті" at bounding box center [50, 141] width 31 height 9
